Goal: Use online tool/utility: Utilize a website feature to perform a specific function

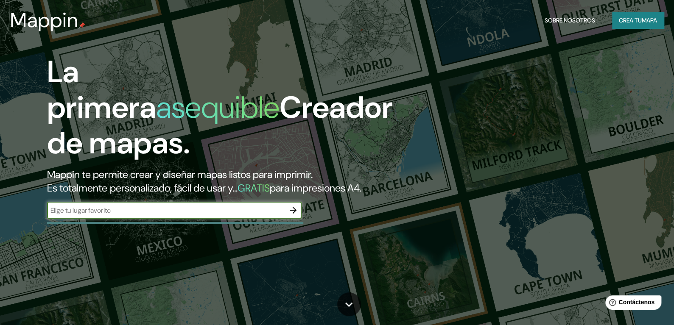
paste input "60.46507674164668, 22.735039514786163"
type input "60.46507674164668, 22.735039514786163"
click at [289, 216] on icon "button" at bounding box center [293, 210] width 10 height 10
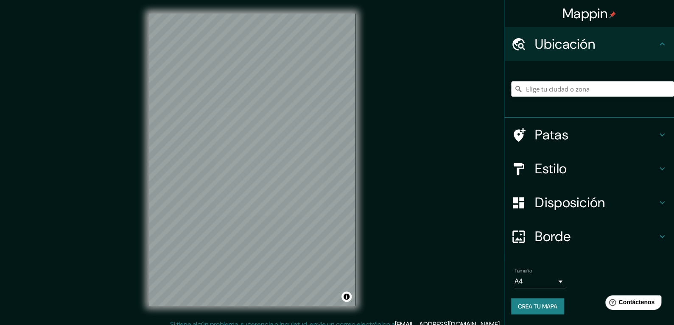
click at [595, 89] on input "Elige tu ciudad o zona" at bounding box center [592, 88] width 163 height 15
paste input "60.46507674164668, 22.735039514786163"
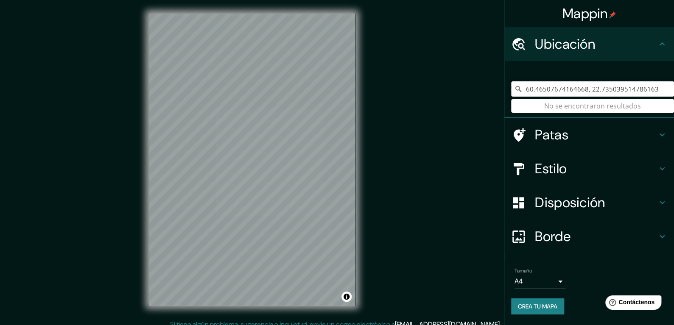
type input "60.46507674164668, 22.735039514786163"
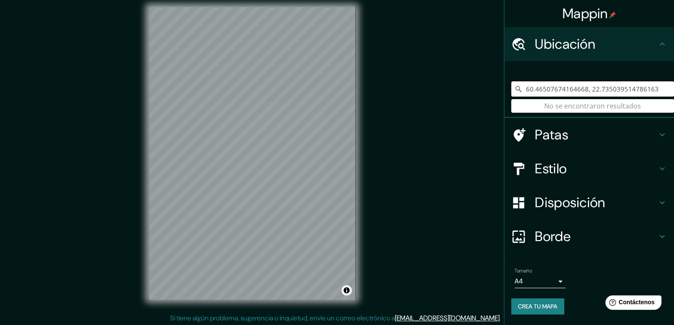
scroll to position [8, 0]
